Goal: Task Accomplishment & Management: Use online tool/utility

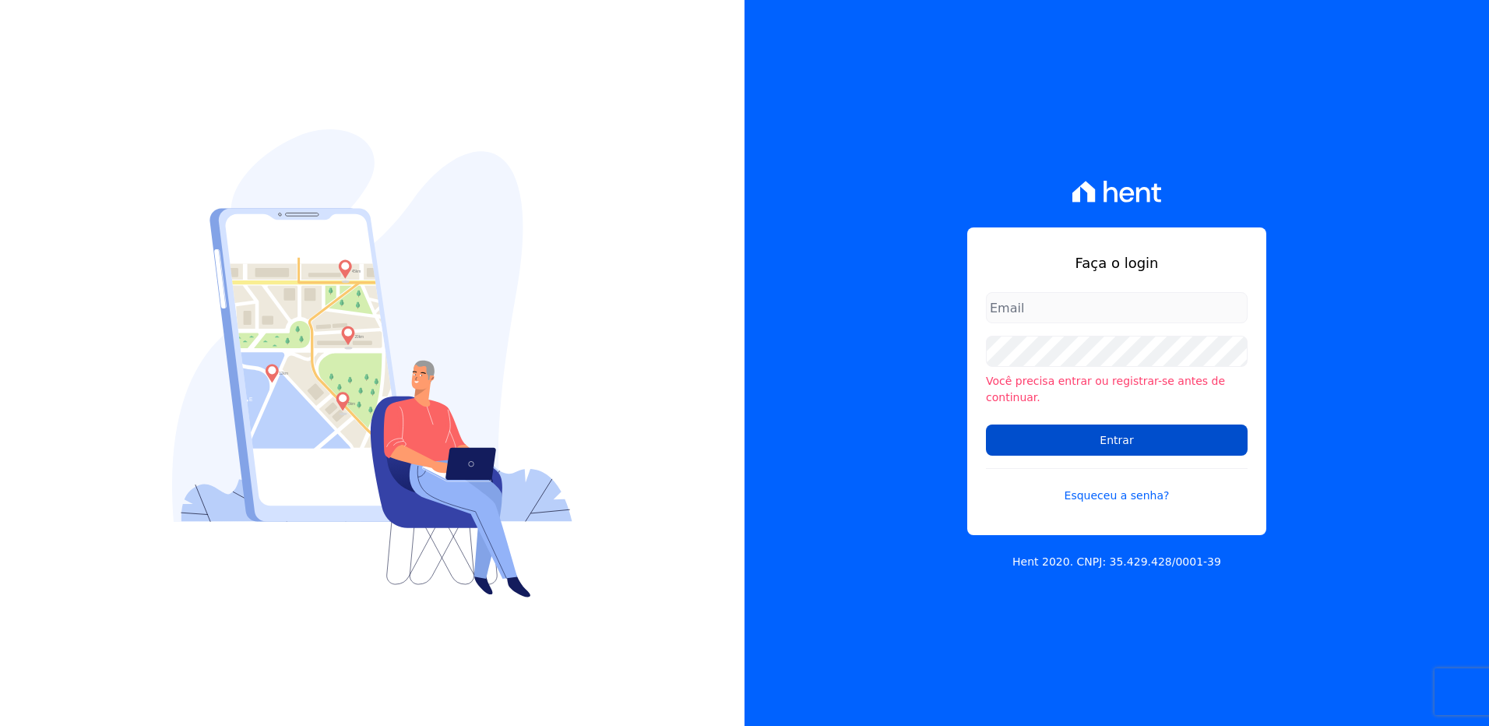
type input "[PERSON_NAME][EMAIL_ADDRESS][DOMAIN_NAME]"
click at [1178, 435] on input "Entrar" at bounding box center [1117, 440] width 262 height 31
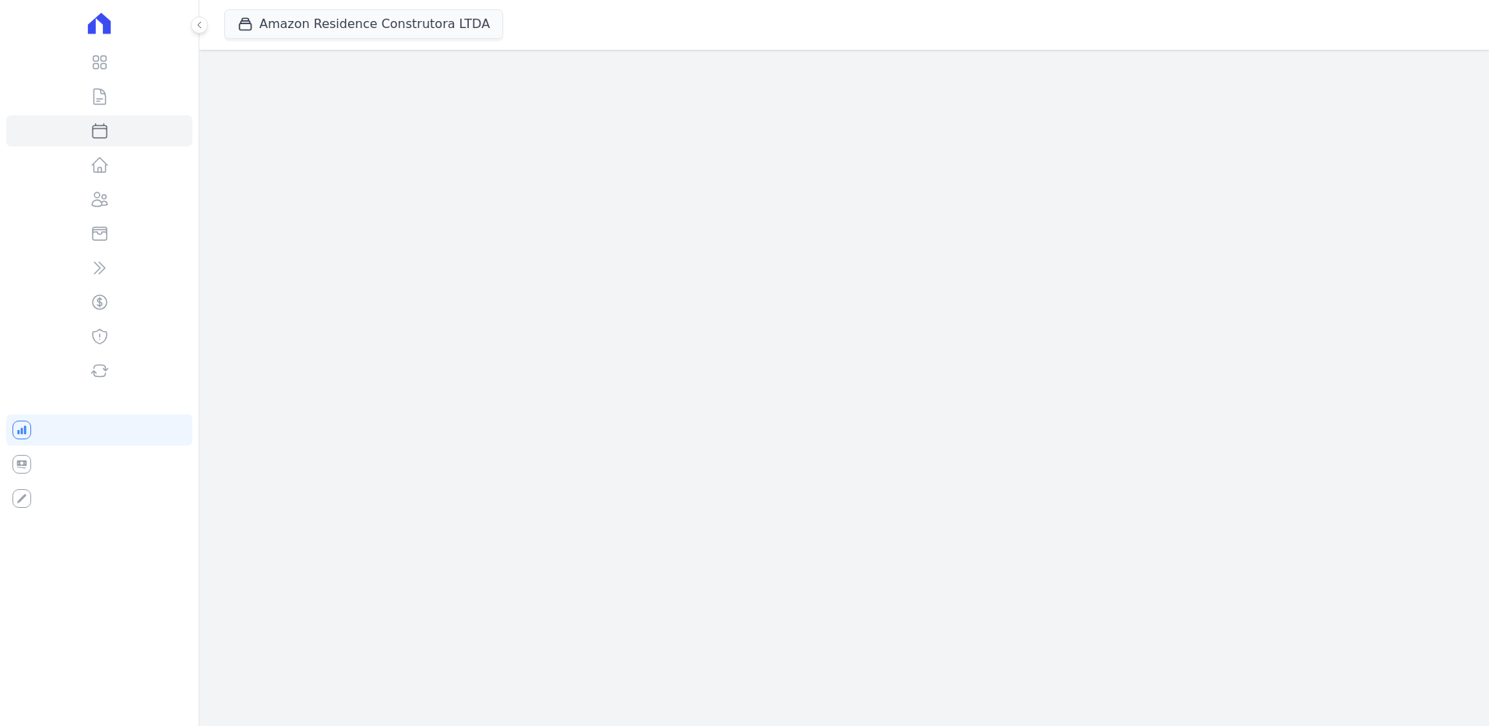
select select
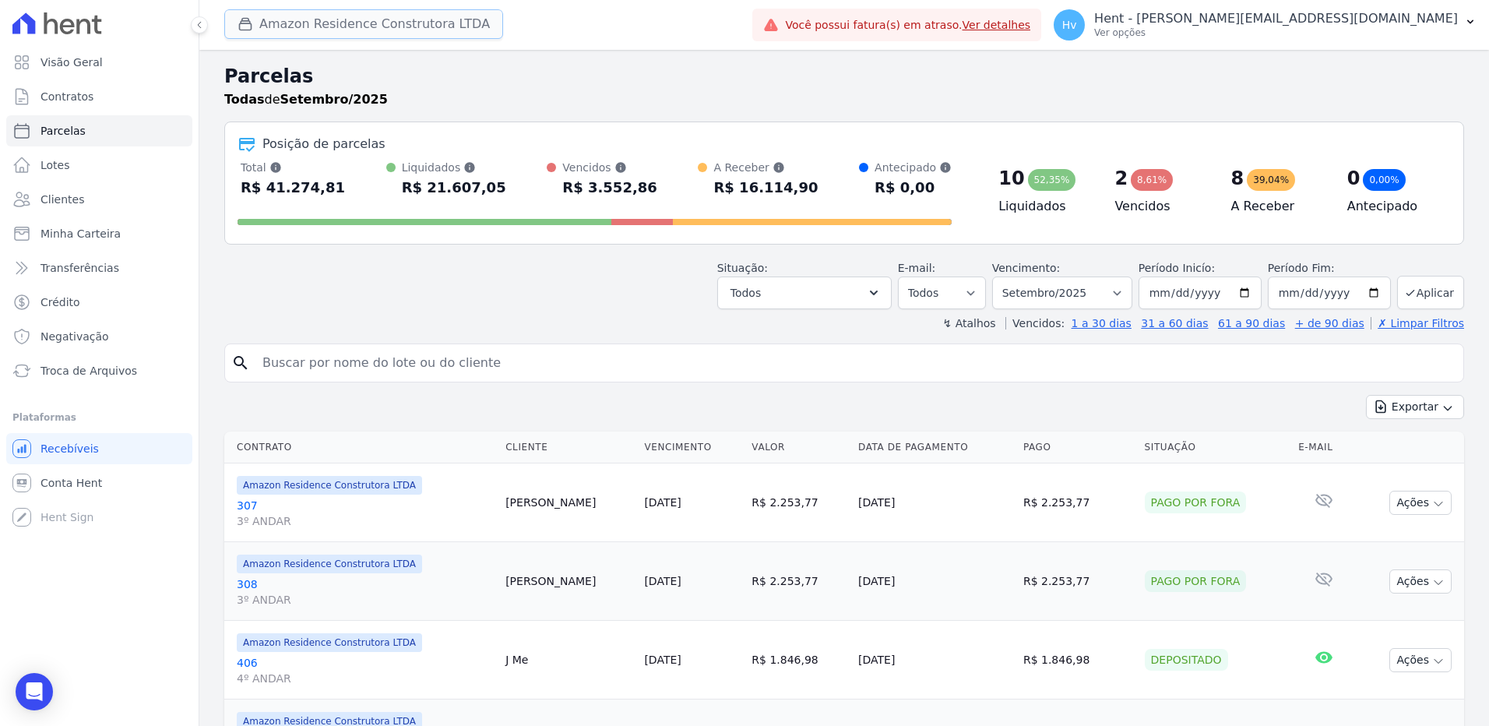
click at [406, 26] on button "Amazon Residence Construtora LTDA" at bounding box center [363, 24] width 279 height 30
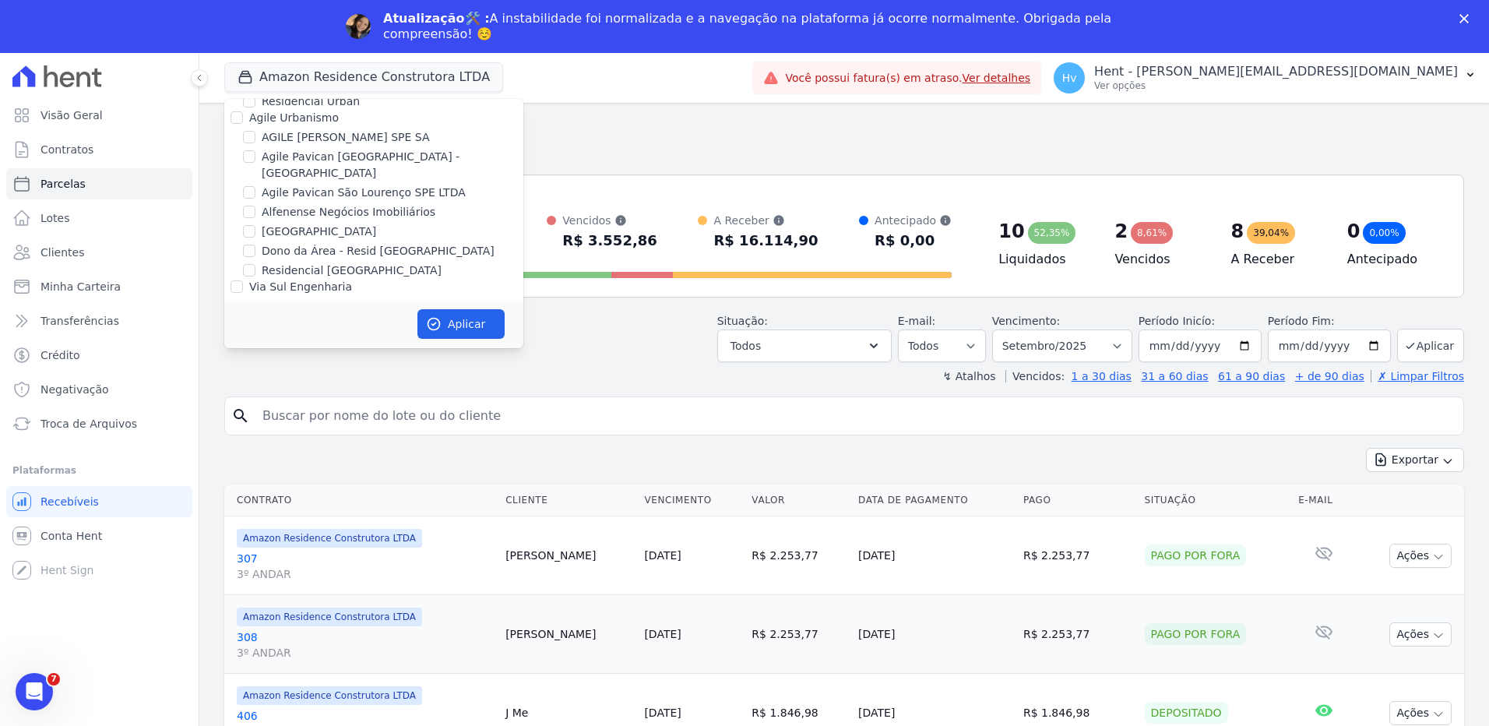
scroll to position [9838, 0]
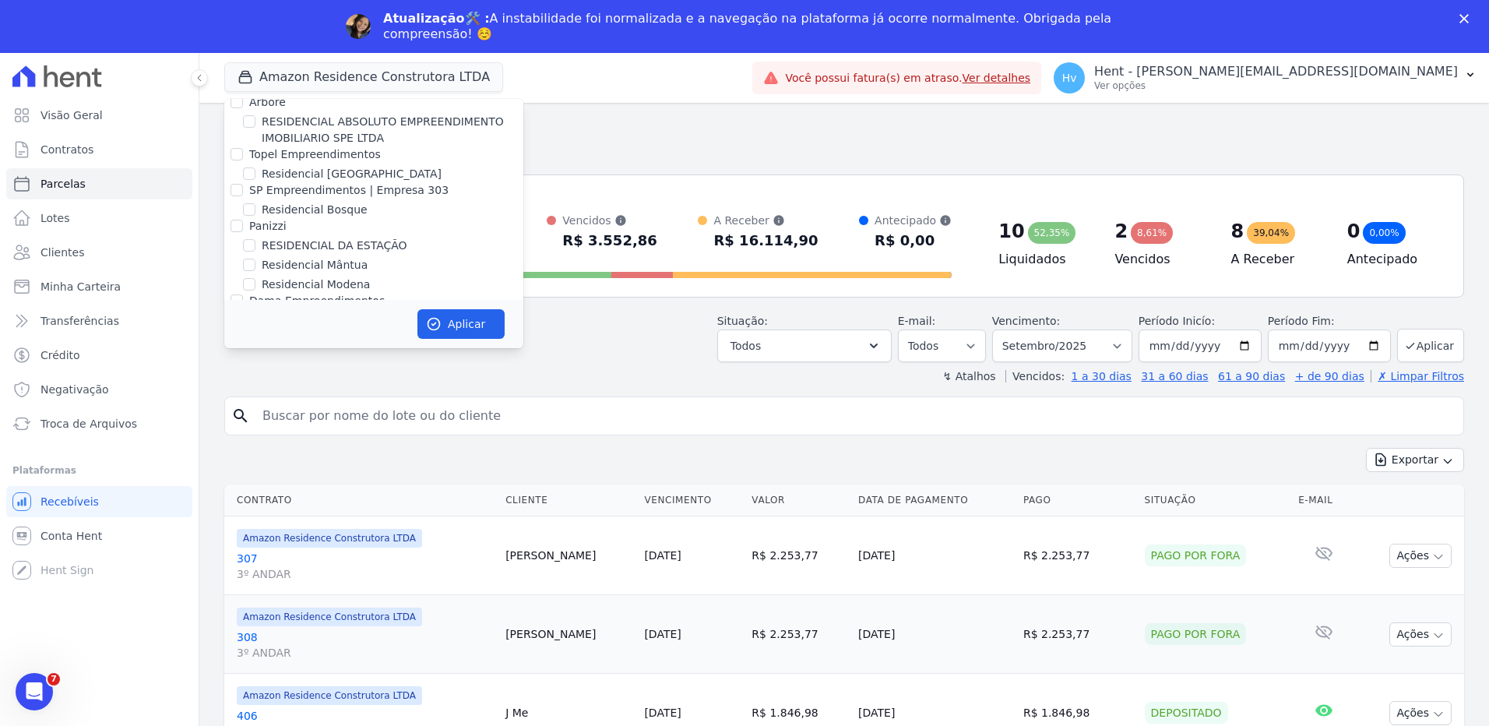
click at [295, 438] on label "MS ARANDU" at bounding box center [304, 444] width 111 height 12
click at [243, 438] on input "MS ARANDU" at bounding box center [237, 444] width 12 height 12
checkbox input "true"
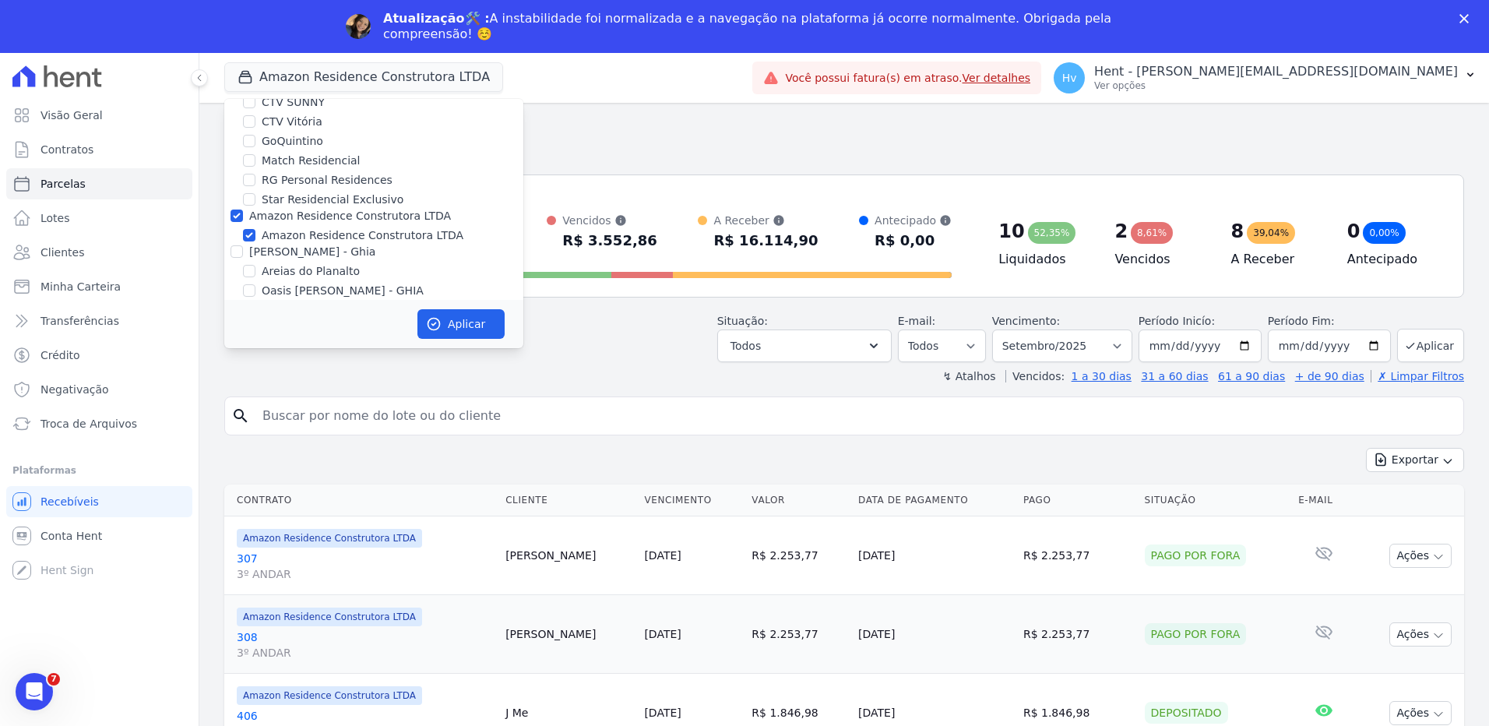
scroll to position [2051, 0]
click at [282, 200] on div "Amazon Residence Construtora LTDA" at bounding box center [350, 208] width 202 height 16
click at [241, 202] on input "Amazon Residence Construtora LTDA" at bounding box center [237, 208] width 12 height 12
checkbox input "false"
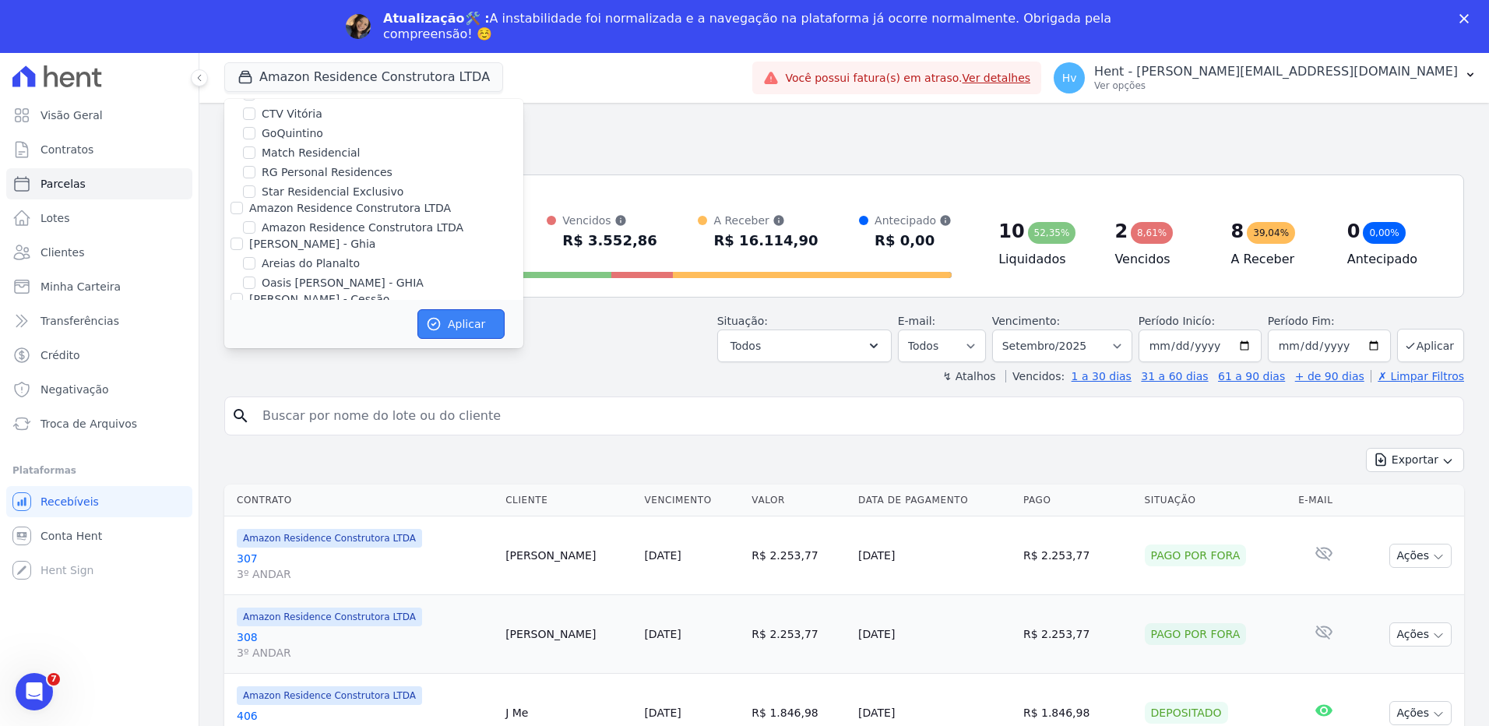
click at [481, 326] on button "Aplicar" at bounding box center [461, 324] width 87 height 30
select select
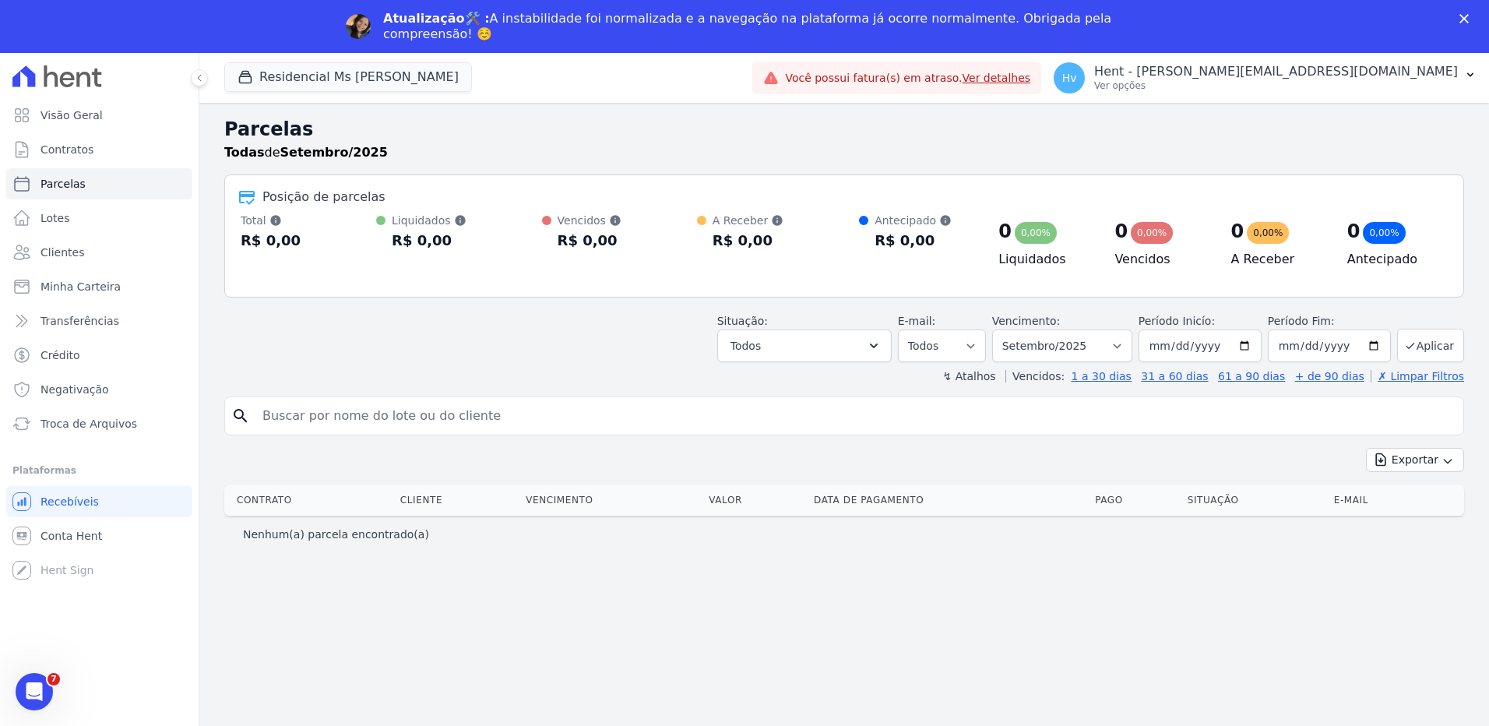
scroll to position [0, 0]
click at [1162, 545] on div "Nenhum(a) parcela encontrado(a)" at bounding box center [844, 533] width 1240 height 35
click at [1318, 83] on p "Ver opções" at bounding box center [1277, 85] width 364 height 12
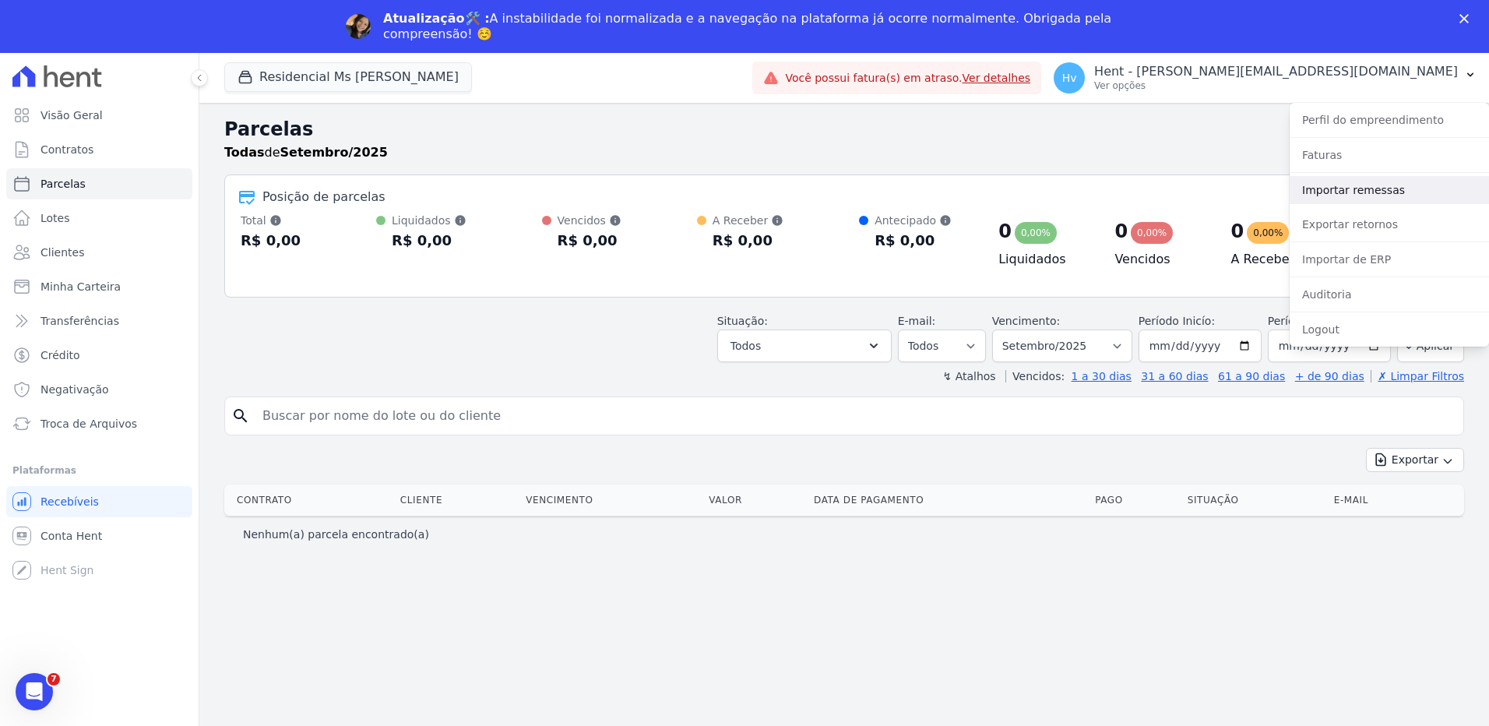
click at [1345, 191] on link "Importar remessas" at bounding box center [1389, 190] width 199 height 28
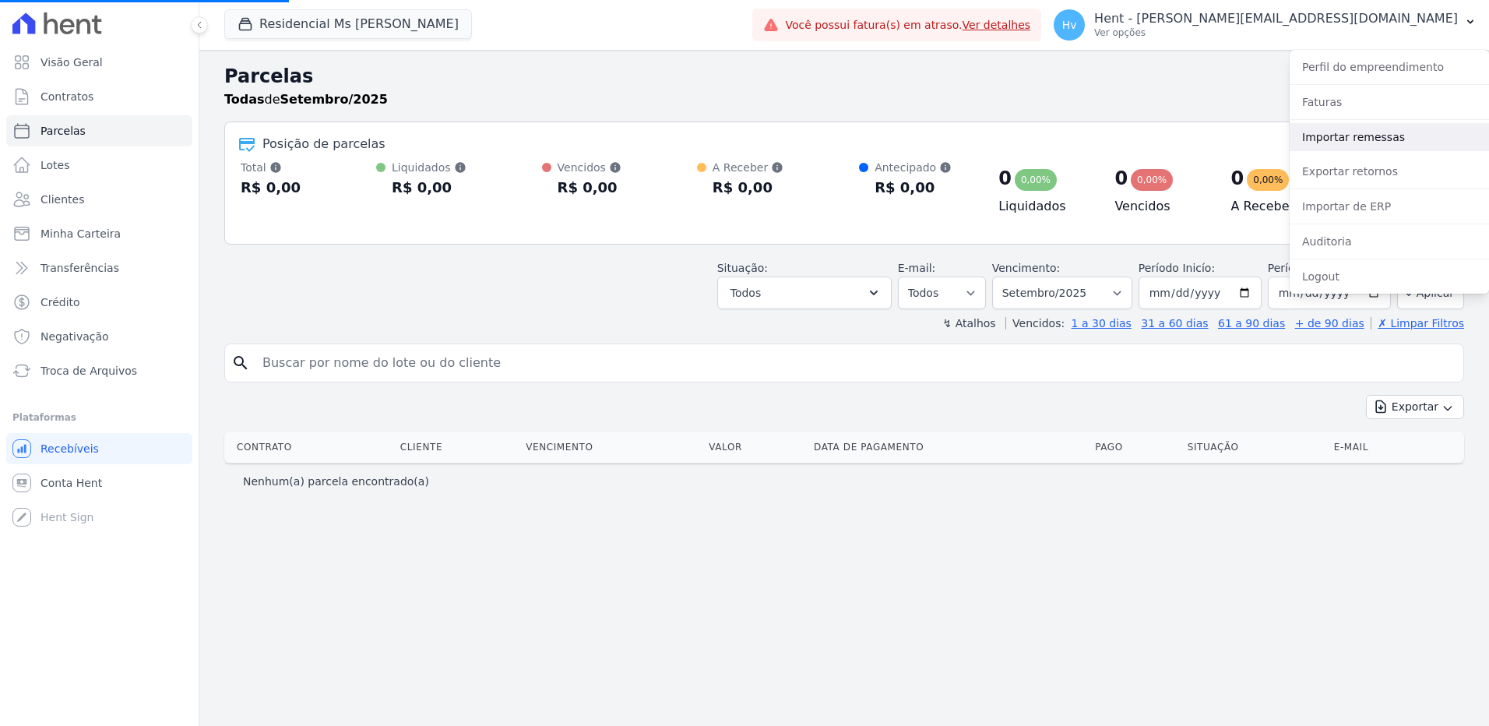
click at [1369, 139] on link "Importar remessas" at bounding box center [1389, 137] width 199 height 28
